Goal: Check status: Check status

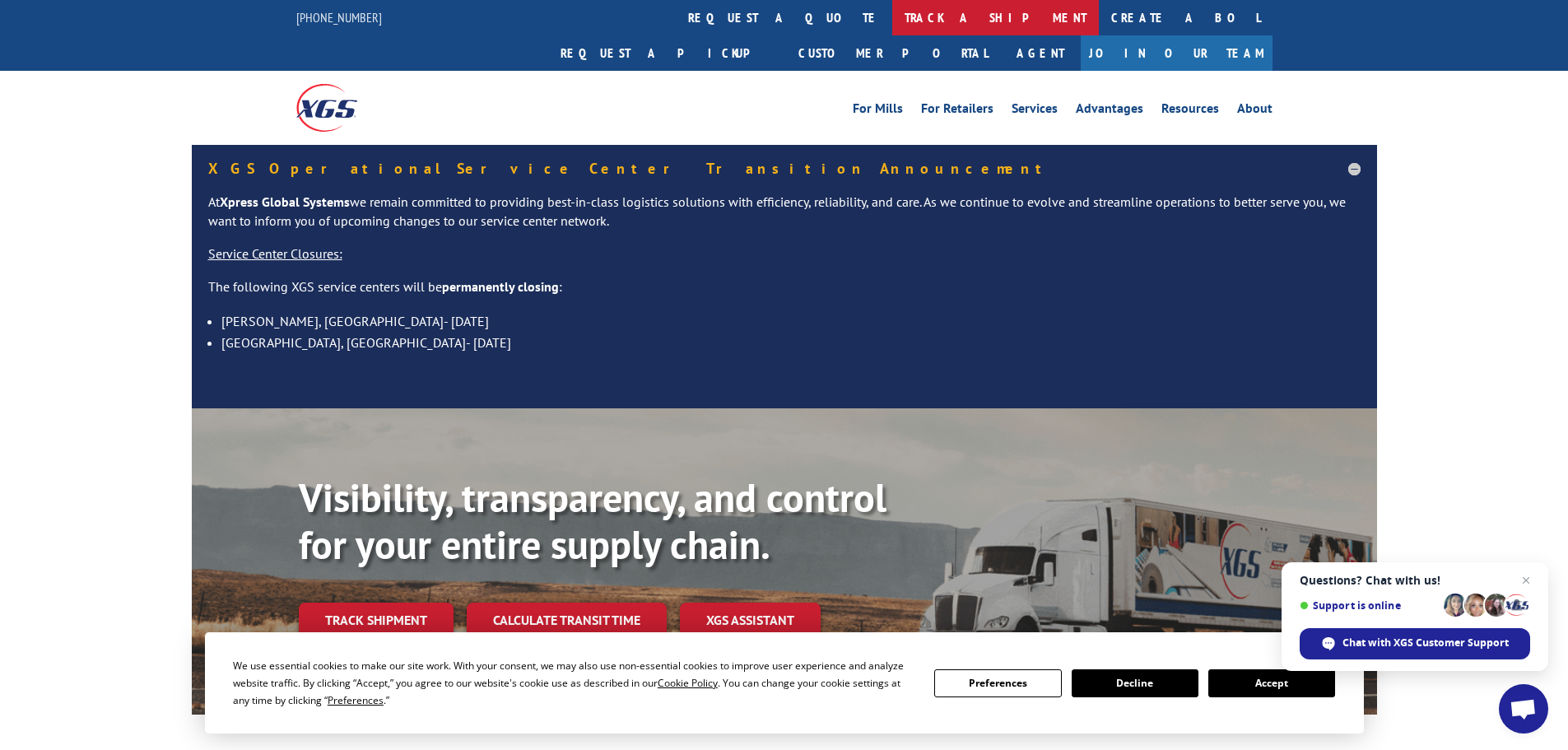
click at [893, 24] on link "track a shipment" at bounding box center [995, 18] width 207 height 36
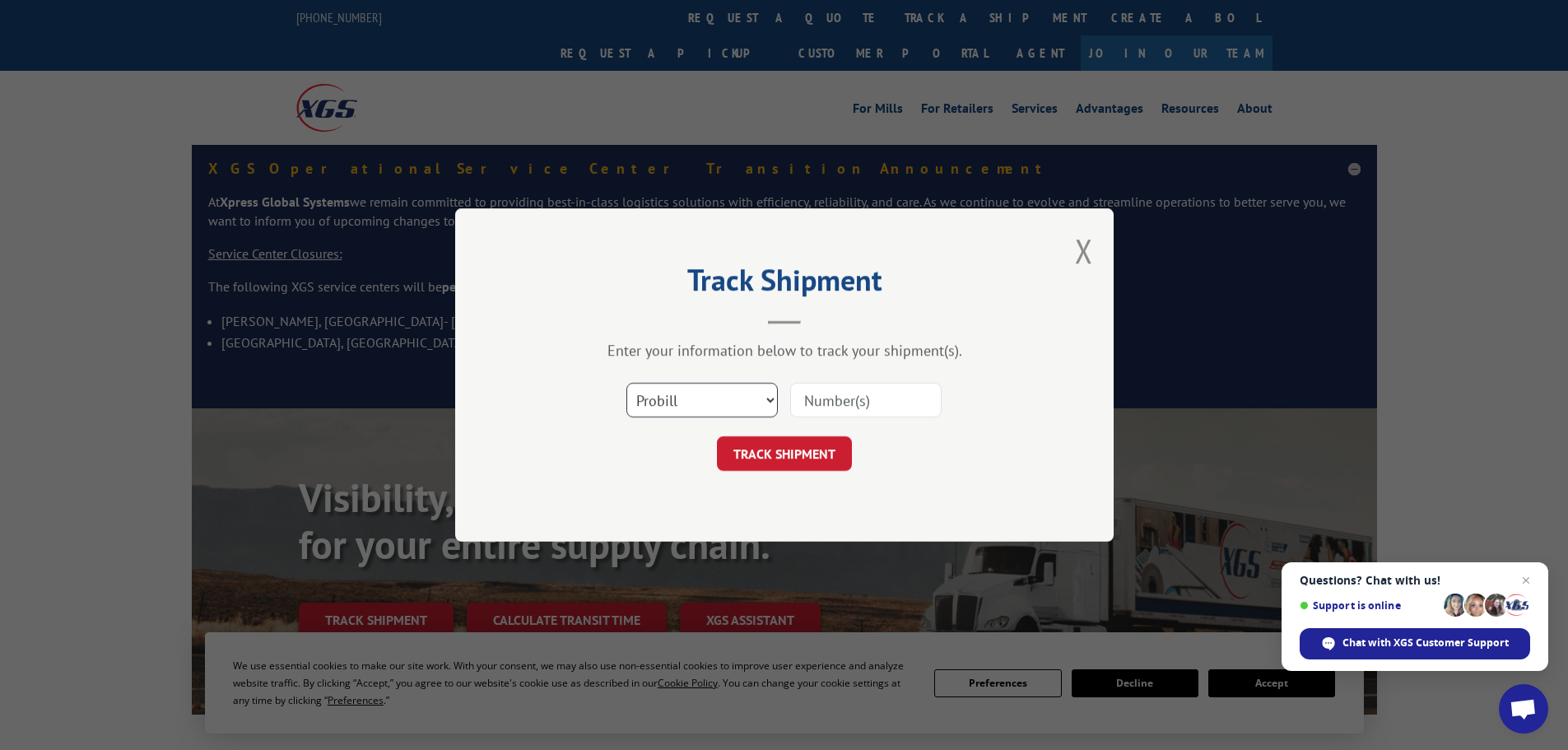
click at [661, 414] on select "Select category... Probill BOL PO" at bounding box center [703, 399] width 152 height 35
select select "po"
click at [627, 382] on select "Select category... Probill BOL PO" at bounding box center [703, 399] width 152 height 35
click at [817, 402] on input at bounding box center [866, 399] width 152 height 35
paste input "19407265"
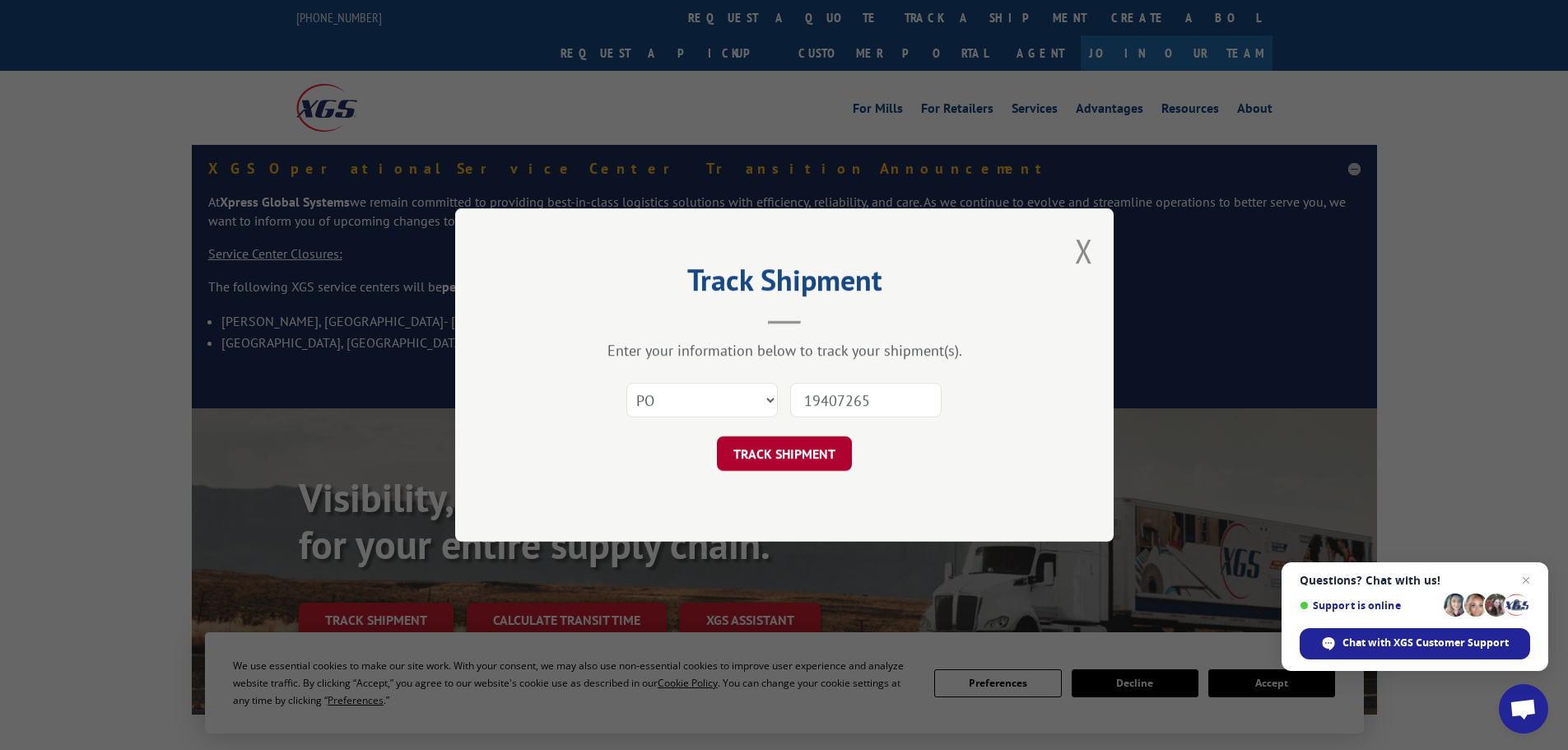
type input "19407265"
click at [802, 449] on button "TRACK SHIPMENT" at bounding box center [784, 453] width 135 height 35
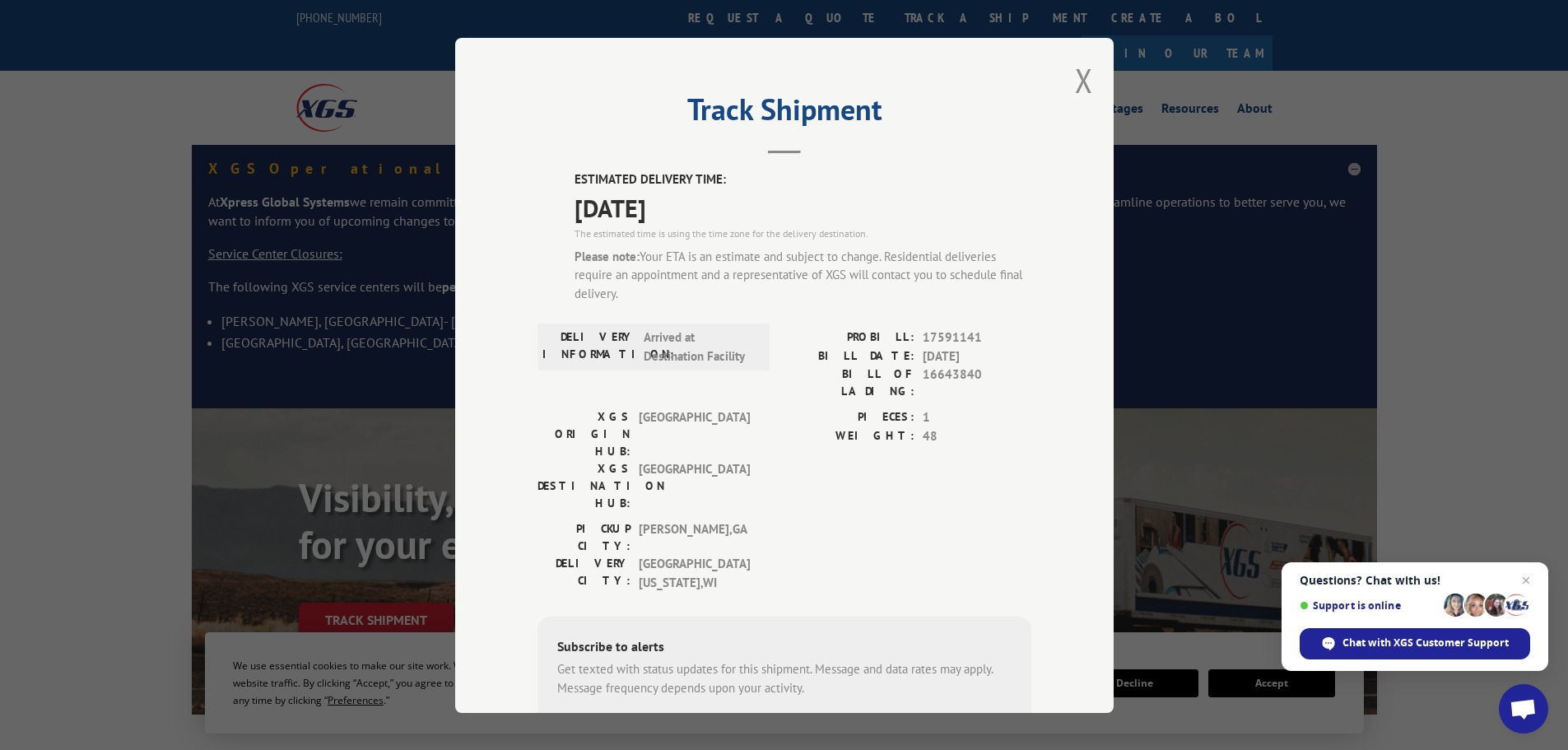
drag, startPoint x: 551, startPoint y: 172, endPoint x: 809, endPoint y: 205, distance: 260.1
click at [809, 205] on div "ESTIMATED DELIVERY TIME: [DATE] The estimated time is using the time zone for t…" at bounding box center [785, 505] width 494 height 670
copy div "ESTIMATED DELIVERY TIME: [DATE]"
